Goal: Transaction & Acquisition: Purchase product/service

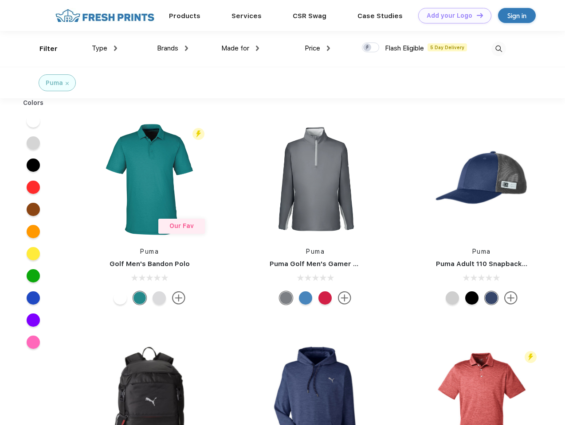
scroll to position [0, 0]
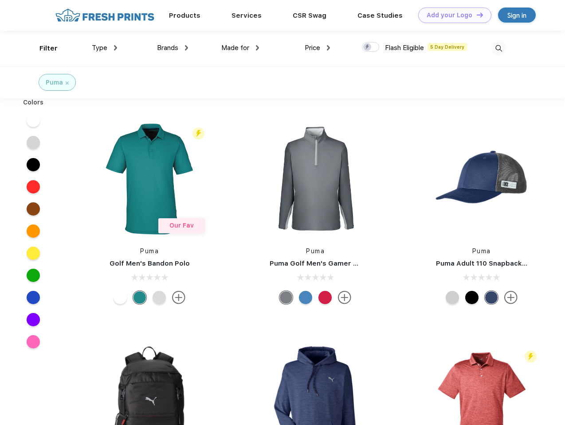
click at [451, 15] on link "Add your Logo Design Tool" at bounding box center [454, 16] width 73 height 16
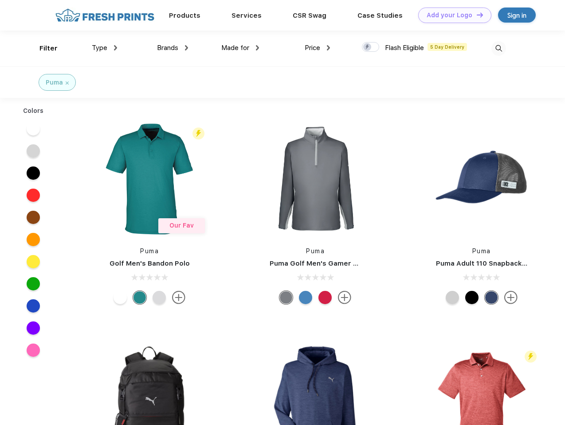
click at [0, 0] on div "Design Tool" at bounding box center [0, 0] width 0 height 0
click at [476, 15] on link "Add your Logo Design Tool" at bounding box center [454, 16] width 73 height 16
click at [43, 48] on div "Filter" at bounding box center [48, 48] width 18 height 10
click at [105, 48] on span "Type" at bounding box center [100, 48] width 16 height 8
click at [172, 48] on span "Brands" at bounding box center [167, 48] width 21 height 8
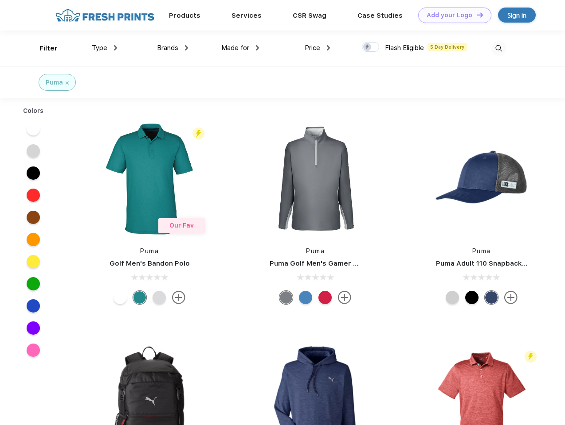
click at [240, 48] on span "Made for" at bounding box center [235, 48] width 28 height 8
click at [317, 48] on span "Price" at bounding box center [312, 48] width 16 height 8
click at [370, 47] on div at bounding box center [370, 47] width 17 height 10
click at [367, 47] on input "checkbox" at bounding box center [365, 45] width 6 height 6
click at [498, 48] on img at bounding box center [498, 48] width 15 height 15
